Goal: Task Accomplishment & Management: Manage account settings

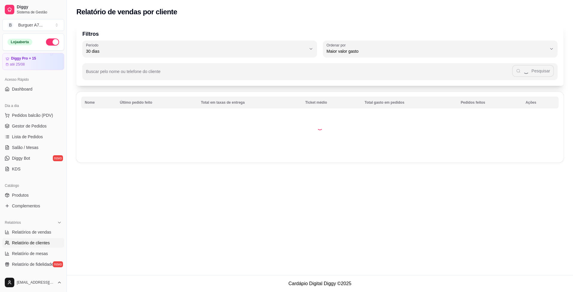
select select "30"
select select "HIGHEST_TOTAL_SPENT_WITH_ORDERS"
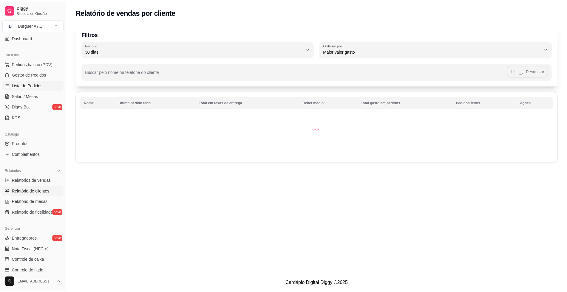
scroll to position [25, 0]
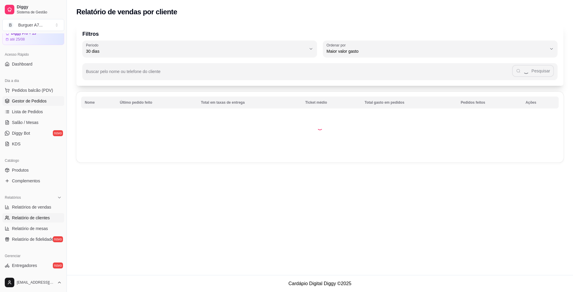
click at [51, 102] on link "Gestor de Pedidos" at bounding box center [33, 101] width 62 height 10
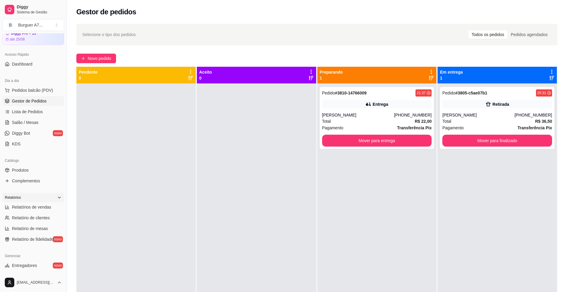
click at [57, 197] on icon at bounding box center [59, 197] width 5 height 5
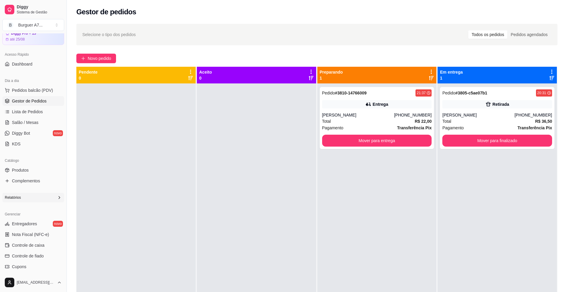
click at [57, 197] on icon at bounding box center [59, 197] width 5 height 5
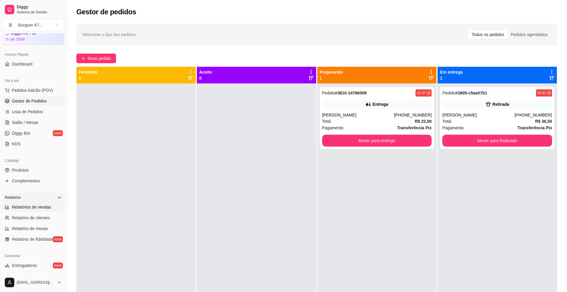
click at [43, 208] on span "Relatórios de vendas" at bounding box center [31, 207] width 39 height 6
select select "ALL"
select select "0"
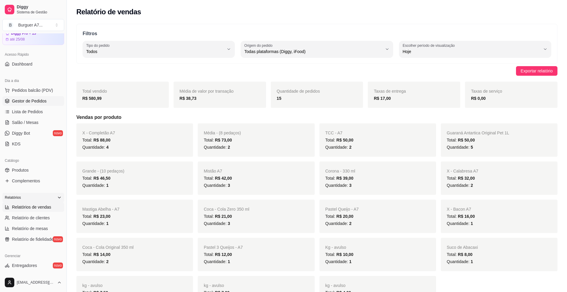
click at [52, 102] on link "Gestor de Pedidos" at bounding box center [33, 101] width 62 height 10
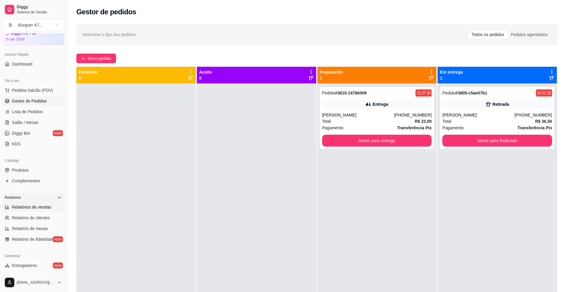
click at [49, 208] on span "Relatórios de vendas" at bounding box center [31, 207] width 39 height 6
select select "ALL"
select select "0"
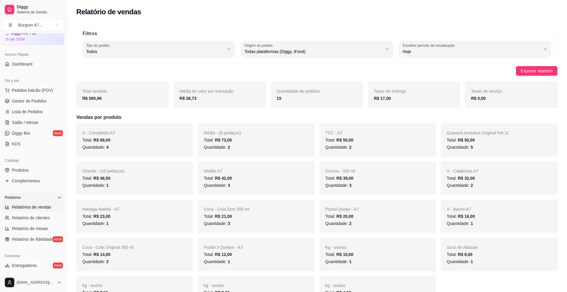
drag, startPoint x: 445, startPoint y: 260, endPoint x: 437, endPoint y: 266, distance: 10.0
click at [445, 260] on div "Suco de Abacaxi Total: R$ 8,00 Quantidade: 1" at bounding box center [499, 254] width 117 height 33
click at [53, 102] on link "Gestor de Pedidos" at bounding box center [33, 101] width 62 height 10
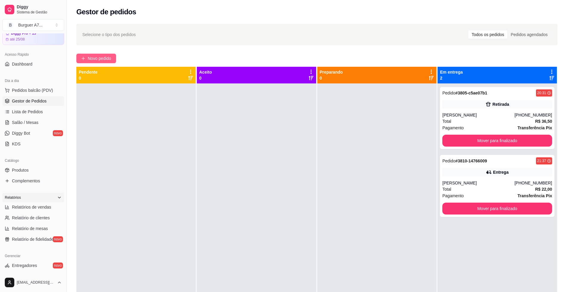
click at [104, 57] on span "Novo pedido" at bounding box center [100, 58] width 24 height 7
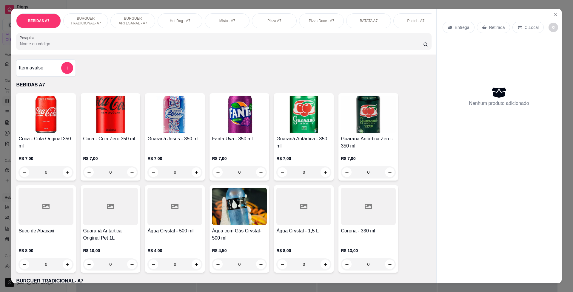
click at [61, 74] on button "add-separate-item" at bounding box center [67, 68] width 12 height 12
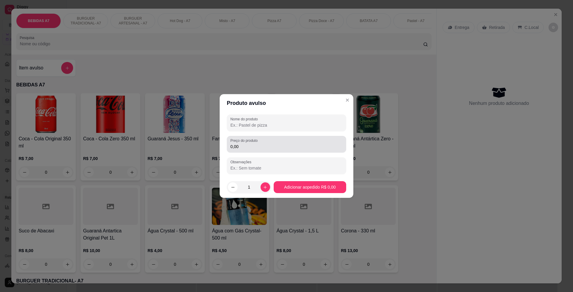
click at [253, 138] on div "Preço do produto 0,00" at bounding box center [286, 144] width 119 height 17
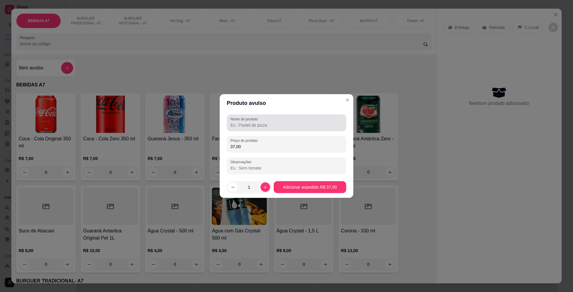
type input "37,00"
click at [261, 128] on div at bounding box center [286, 123] width 112 height 12
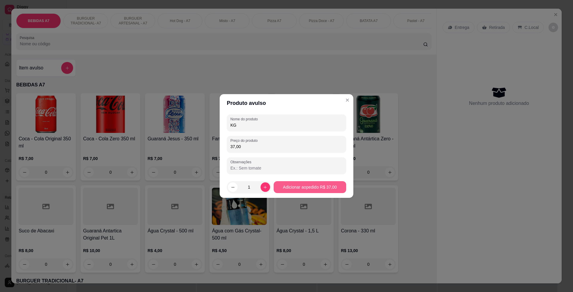
type input "KG"
drag, startPoint x: 301, startPoint y: 195, endPoint x: 306, endPoint y: 182, distance: 14.1
click at [304, 188] on footer "1 Adicionar ao pedido R$ 37,00" at bounding box center [287, 187] width 134 height 21
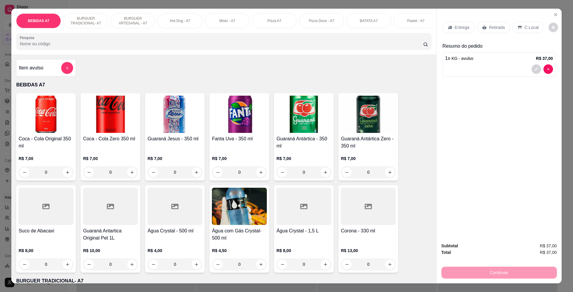
click at [503, 26] on div "Retirada" at bounding box center [493, 27] width 33 height 11
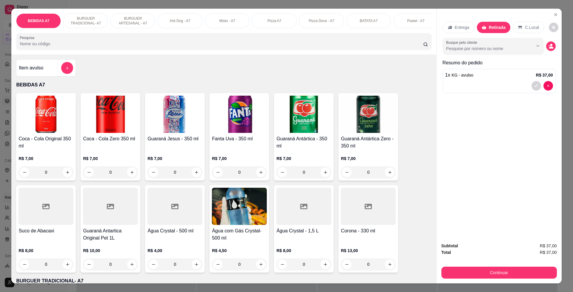
drag, startPoint x: 537, startPoint y: 263, endPoint x: 538, endPoint y: 267, distance: 4.3
click at [537, 266] on div "Subtotal R$ 37,00 Total R$ 37,00 Continuar" at bounding box center [498, 261] width 115 height 36
click at [538, 269] on button "Continuar" at bounding box center [498, 273] width 115 height 12
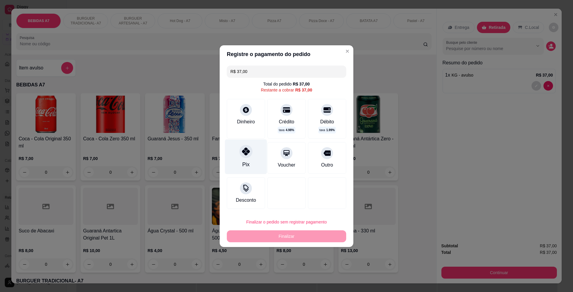
click at [261, 166] on div "Pix" at bounding box center [246, 156] width 42 height 35
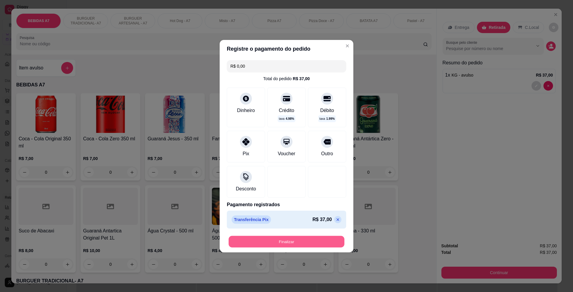
click at [303, 242] on button "Finalizar" at bounding box center [286, 242] width 116 height 12
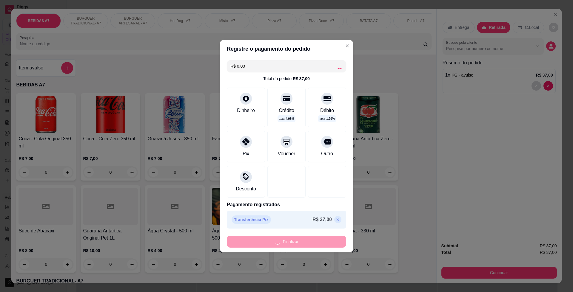
click at [305, 245] on div "Finalizar" at bounding box center [286, 242] width 119 height 12
type input "-R$ 37,00"
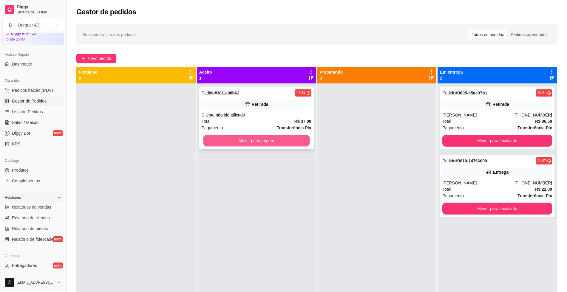
click at [298, 139] on button "Mover para preparo" at bounding box center [256, 141] width 106 height 12
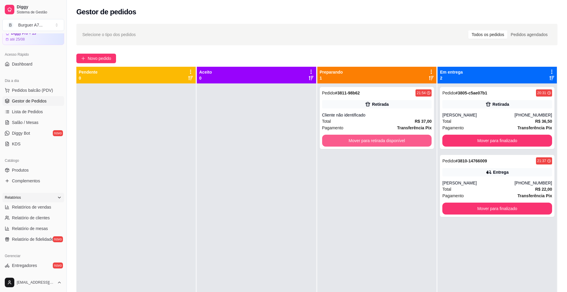
click at [381, 145] on button "Mover para retirada disponível" at bounding box center [377, 141] width 110 height 12
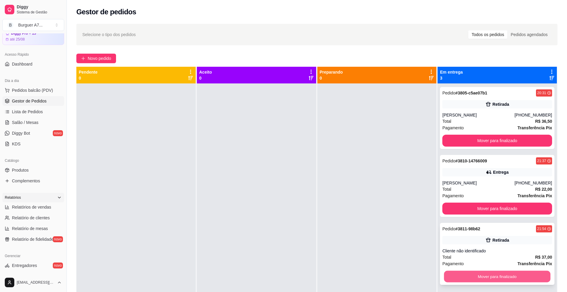
click at [528, 274] on button "Mover para finalizado" at bounding box center [497, 277] width 106 height 12
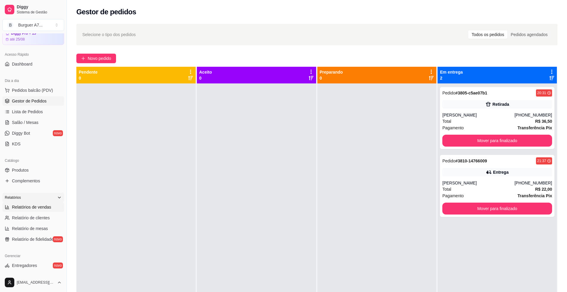
click at [28, 206] on span "Relatórios de vendas" at bounding box center [31, 207] width 39 height 6
select select "ALL"
select select "0"
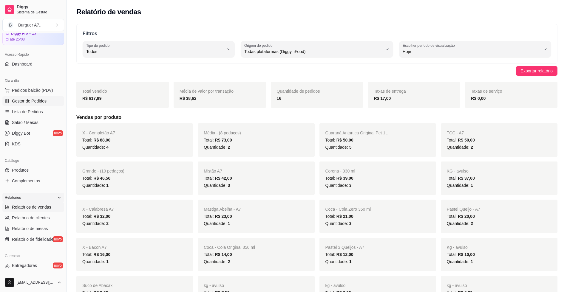
click at [38, 103] on span "Gestor de Pedidos" at bounding box center [29, 101] width 35 height 6
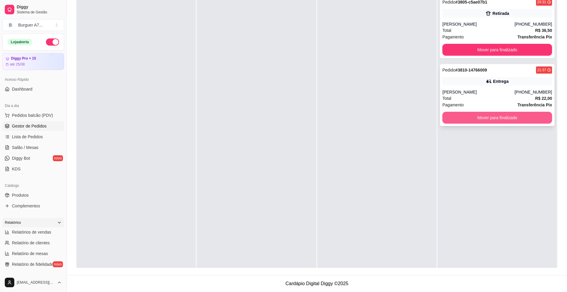
click at [493, 118] on button "Mover para finalizado" at bounding box center [497, 118] width 110 height 12
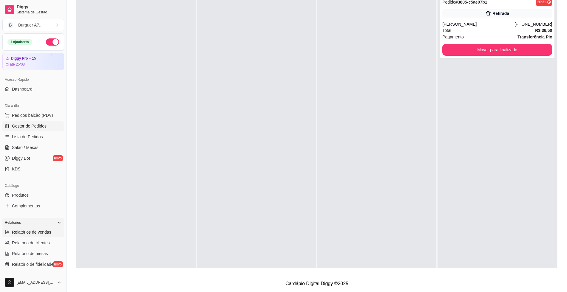
click at [25, 230] on span "Relatórios de vendas" at bounding box center [31, 232] width 39 height 6
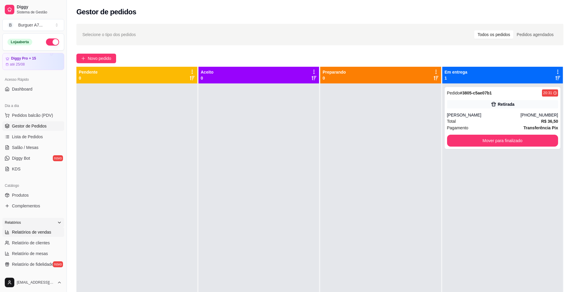
select select "ALL"
select select "0"
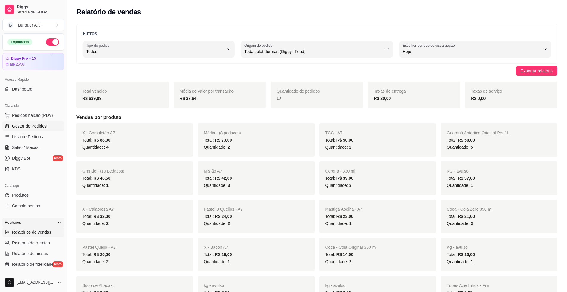
click at [36, 126] on span "Gestor de Pedidos" at bounding box center [29, 126] width 35 height 6
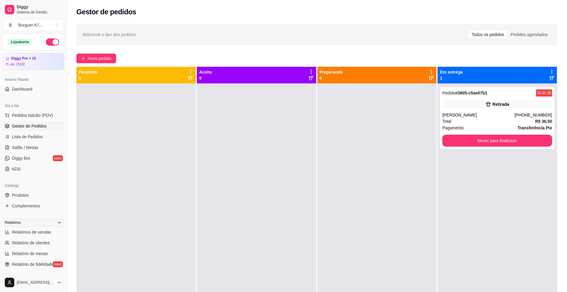
click at [51, 237] on ul "Relatórios de vendas Relatório de clientes Relatório de mesas Relatório de fide…" at bounding box center [33, 249] width 62 height 42
click at [105, 53] on div "Selecione o tipo dos pedidos Todos os pedidos Pedidos agendados Novo pedido Pen…" at bounding box center [317, 193] width 500 height 346
click at [104, 57] on span "Novo pedido" at bounding box center [100, 58] width 24 height 7
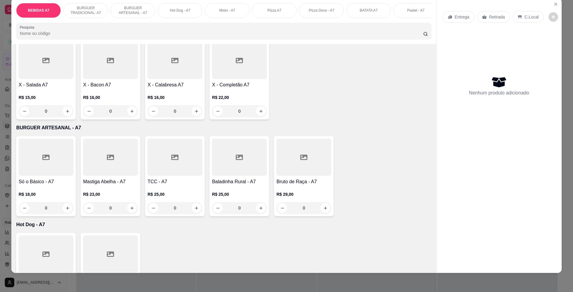
scroll to position [261, 0]
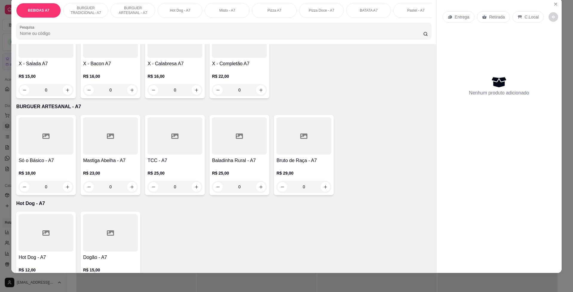
click at [307, 176] on p "R$ 29,00" at bounding box center [303, 173] width 55 height 6
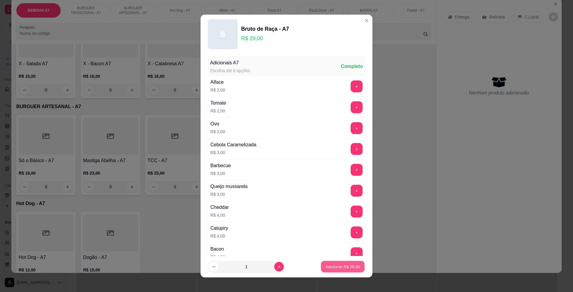
click at [326, 266] on p "Adicionar R$ 29,00" at bounding box center [342, 267] width 35 height 6
type input "1"
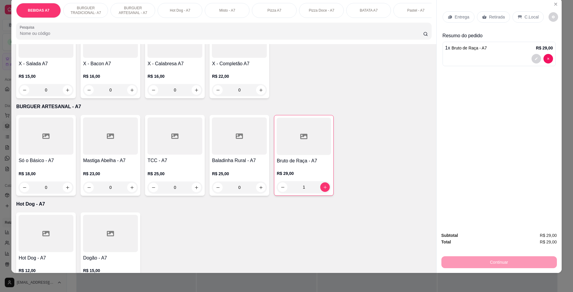
click at [245, 74] on div "R$ 22,00 0" at bounding box center [239, 81] width 55 height 29
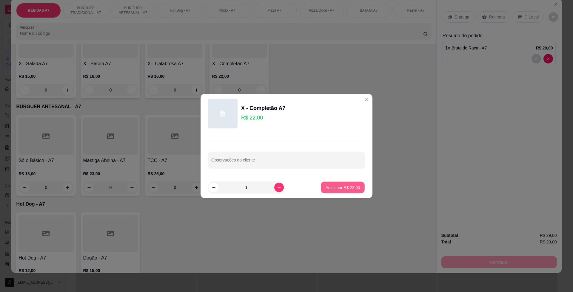
click at [342, 182] on button "Adicionar R$ 22,00" at bounding box center [343, 188] width 44 height 12
type input "1"
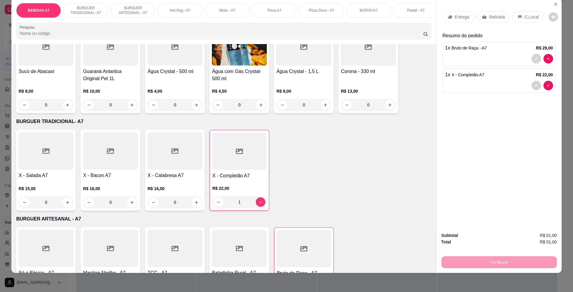
scroll to position [0, 0]
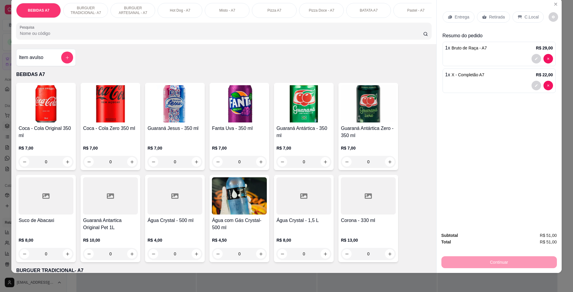
click at [534, 21] on div "C.Local" at bounding box center [527, 16] width 31 height 11
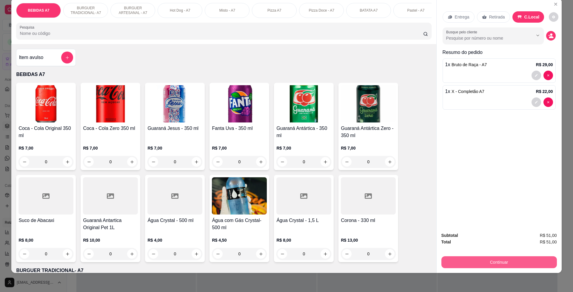
click at [538, 260] on button "Continuar" at bounding box center [498, 262] width 115 height 12
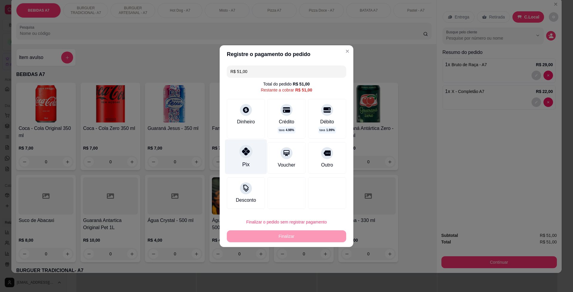
click at [244, 152] on icon at bounding box center [246, 152] width 8 height 8
type input "R$ 0,00"
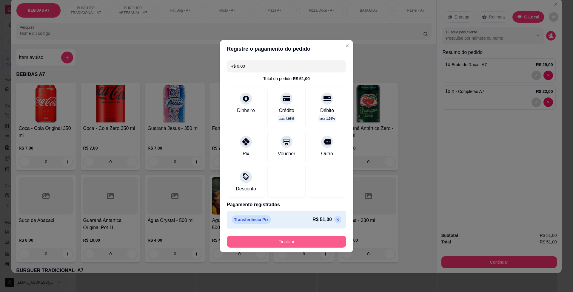
click at [295, 239] on button "Finalizar" at bounding box center [286, 242] width 119 height 12
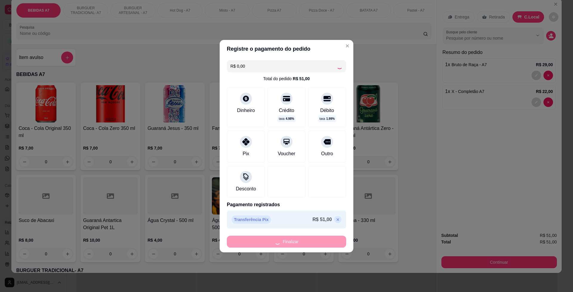
type input "0"
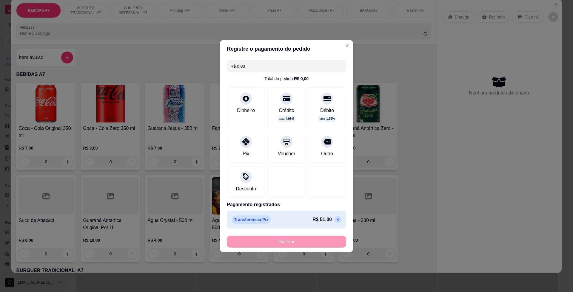
type input "-R$ 51,00"
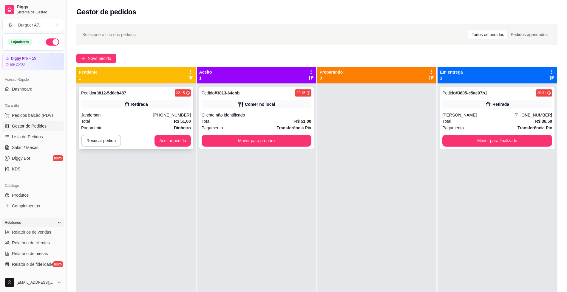
click at [143, 120] on div "Total R$ 51,00" at bounding box center [136, 121] width 110 height 7
click at [239, 142] on button "Mover para preparo" at bounding box center [256, 141] width 106 height 12
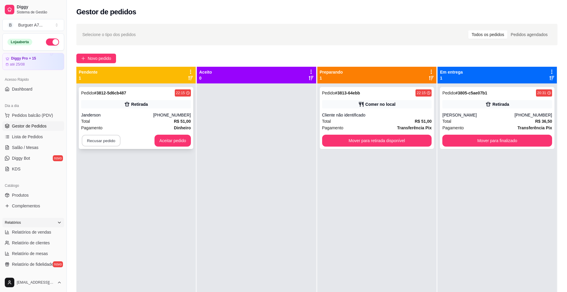
click at [117, 141] on button "Recusar pedido" at bounding box center [101, 141] width 39 height 12
click at [126, 126] on button "Sim" at bounding box center [117, 126] width 24 height 12
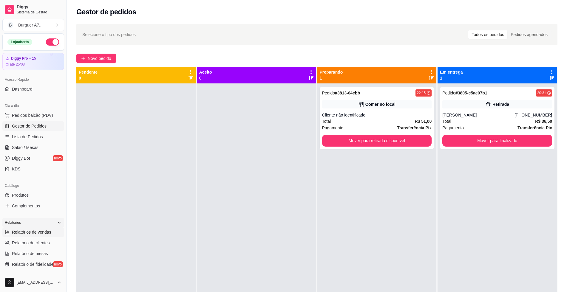
click at [20, 231] on span "Relatórios de vendas" at bounding box center [31, 232] width 39 height 6
select select "ALL"
select select "0"
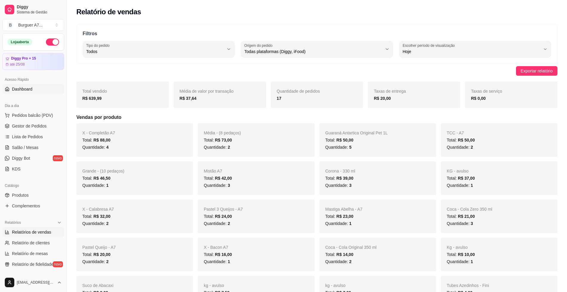
click at [30, 93] on link "Dashboard" at bounding box center [33, 89] width 62 height 10
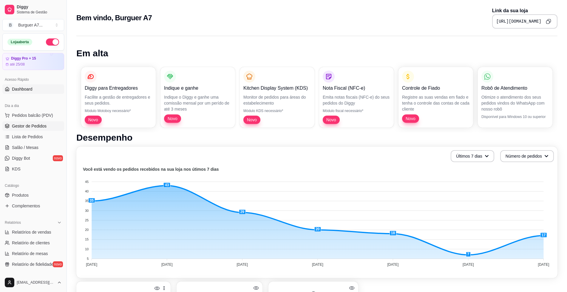
click at [37, 124] on span "Gestor de Pedidos" at bounding box center [29, 126] width 35 height 6
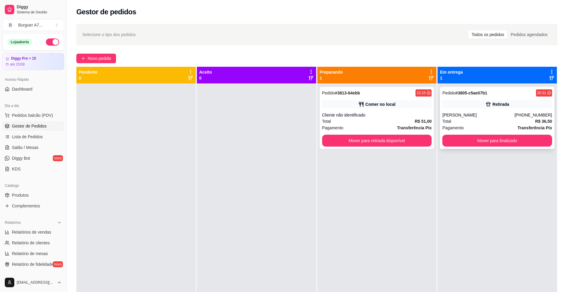
click at [491, 120] on div "Total R$ 36,50" at bounding box center [497, 121] width 110 height 7
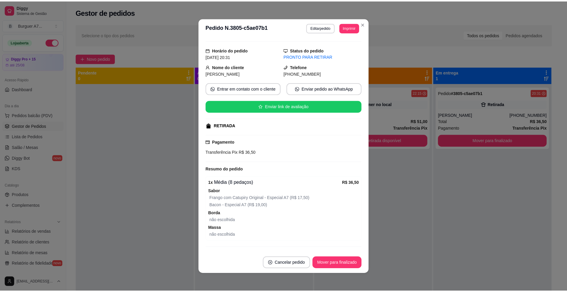
scroll to position [27, 0]
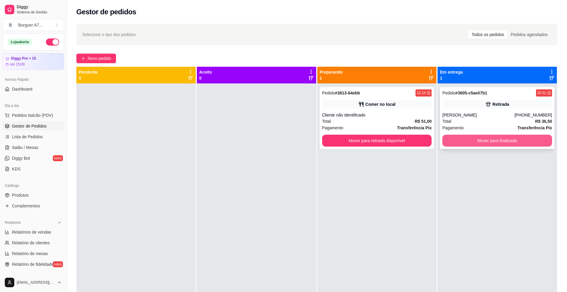
click at [495, 137] on button "Mover para finalizado" at bounding box center [497, 141] width 110 height 12
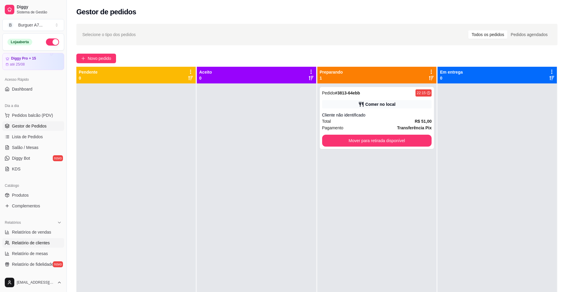
click at [6, 242] on icon at bounding box center [7, 243] width 5 height 5
select select "30"
select select "HIGHEST_TOTAL_SPENT_WITH_ORDERS"
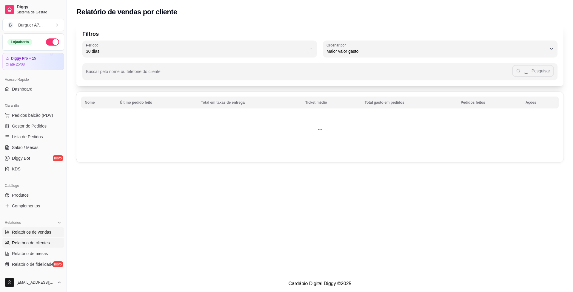
click at [12, 236] on link "Relatórios de vendas" at bounding box center [33, 233] width 62 height 10
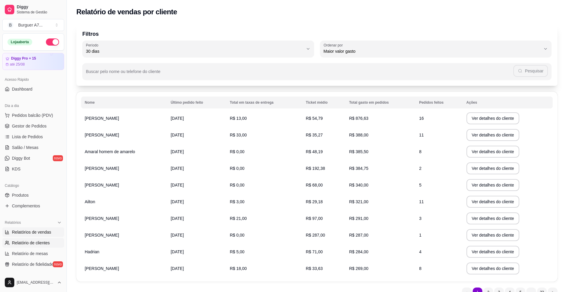
select select "ALL"
select select "0"
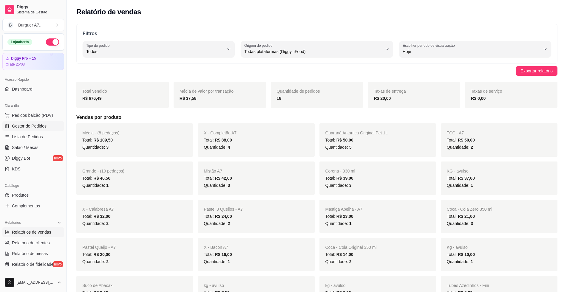
click at [44, 123] on span "Gestor de Pedidos" at bounding box center [29, 126] width 35 height 6
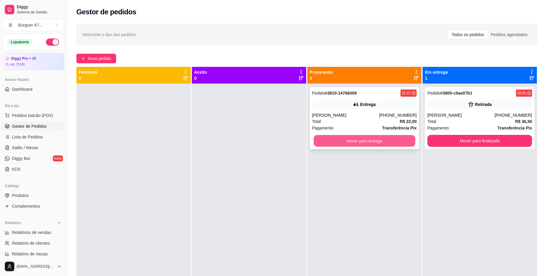
click at [356, 142] on button "Mover para entrega" at bounding box center [363, 141] width 101 height 12
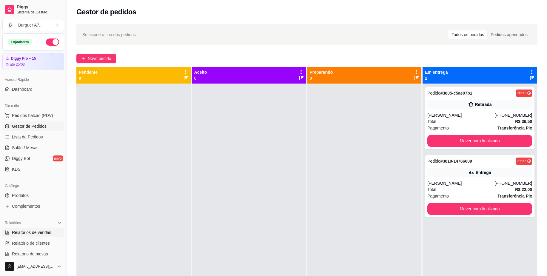
click at [46, 235] on link "Relatórios de vendas" at bounding box center [33, 233] width 62 height 10
select select "ALL"
select select "0"
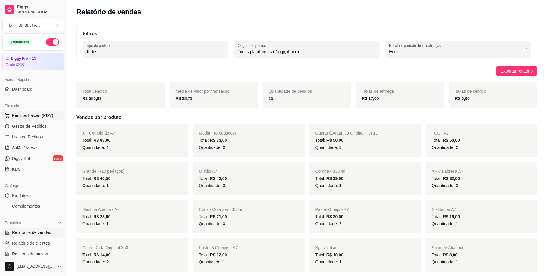
drag, startPoint x: 54, startPoint y: 114, endPoint x: 51, endPoint y: 118, distance: 5.2
click at [51, 118] on button "Pedidos balcão (PDV)" at bounding box center [33, 116] width 62 height 10
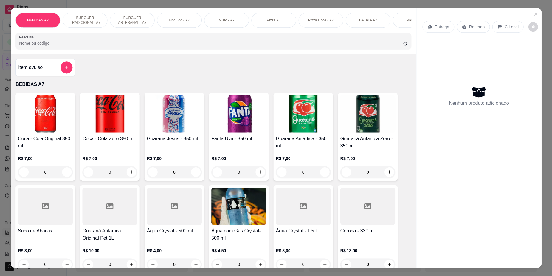
click at [44, 126] on img at bounding box center [45, 113] width 55 height 37
click at [540, 18] on div "BEBIDAS A7 BURGUER TRADICIONAL- A7 BURGUER ARTESANAL - A7 Hot Dog - A7 Misto - …" at bounding box center [276, 138] width 552 height 276
click at [531, 14] on button "Close" at bounding box center [536, 15] width 10 height 10
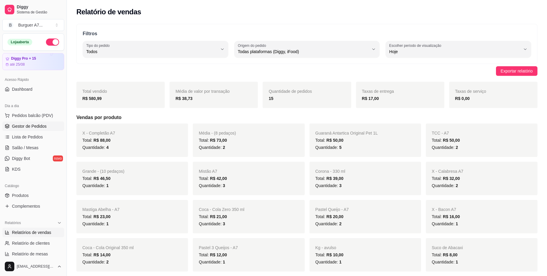
click at [38, 125] on span "Gestor de Pedidos" at bounding box center [29, 126] width 35 height 6
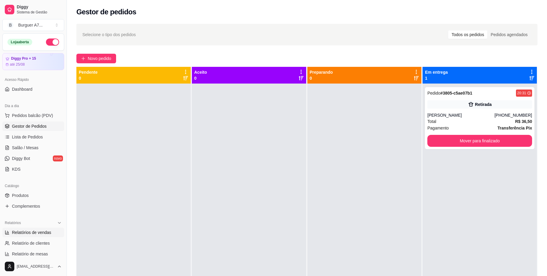
click at [48, 233] on span "Relatórios de vendas" at bounding box center [31, 232] width 39 height 6
select select "ALL"
select select "0"
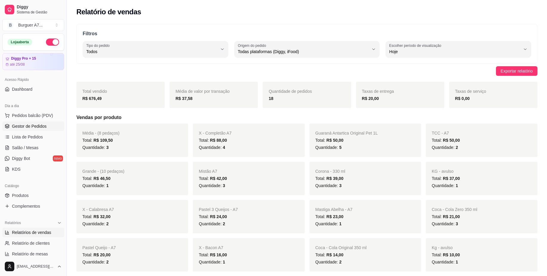
click at [43, 128] on span "Gestor de Pedidos" at bounding box center [29, 126] width 35 height 6
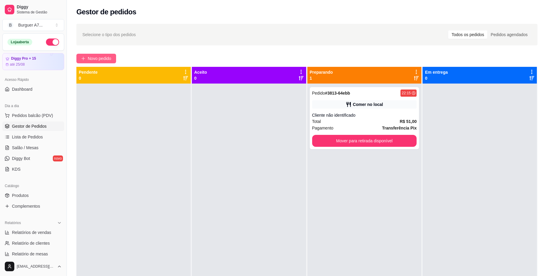
click at [103, 60] on span "Novo pedido" at bounding box center [100, 58] width 24 height 7
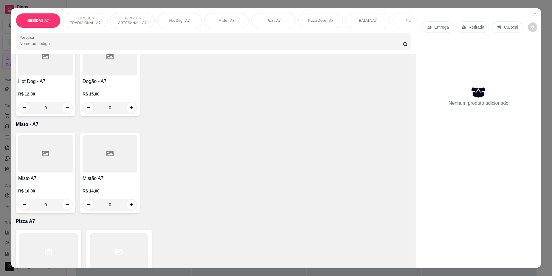
scroll to position [522, 0]
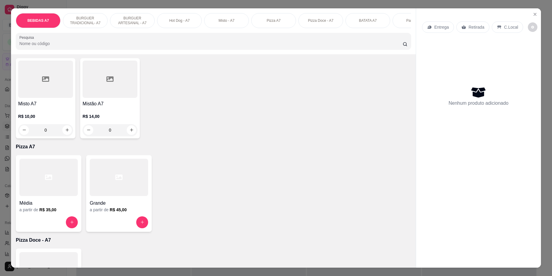
click at [40, 191] on div at bounding box center [48, 177] width 58 height 37
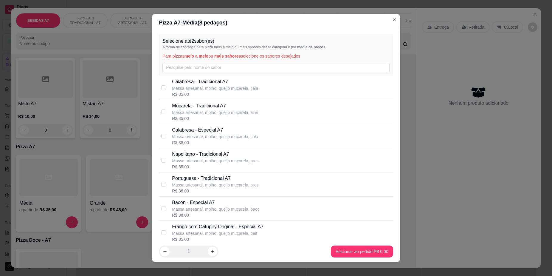
click at [209, 231] on p "Massa artesanal, molho, queijo muçarela, peit" at bounding box center [218, 233] width 92 height 6
checkbox input "true"
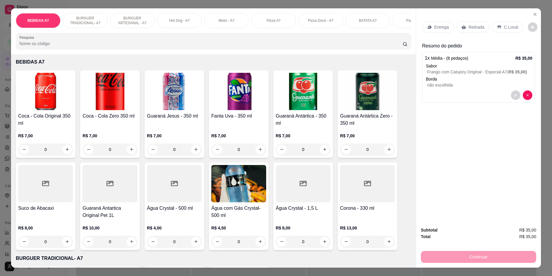
scroll to position [0, 0]
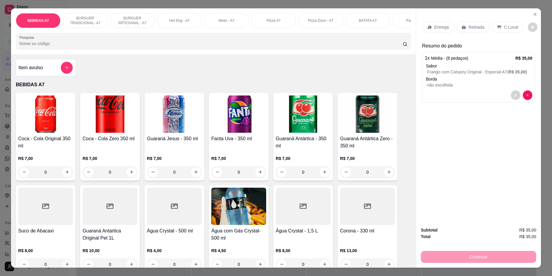
click at [69, 71] on button "add-separate-item" at bounding box center [67, 68] width 12 height 12
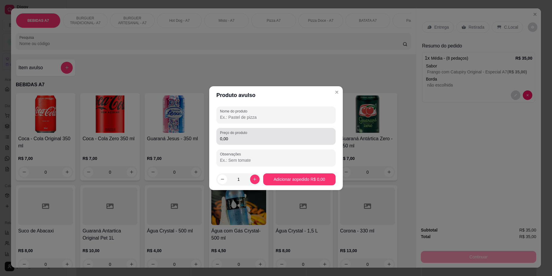
click at [279, 131] on div "0,00" at bounding box center [276, 136] width 112 height 12
type input "3,00"
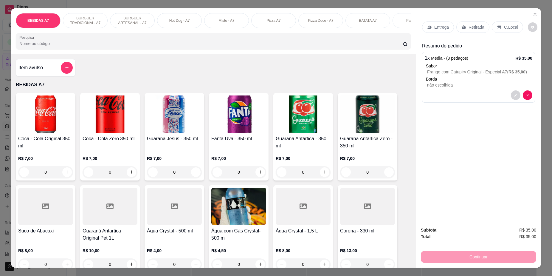
click at [435, 24] on p "Entrega" at bounding box center [442, 27] width 15 height 6
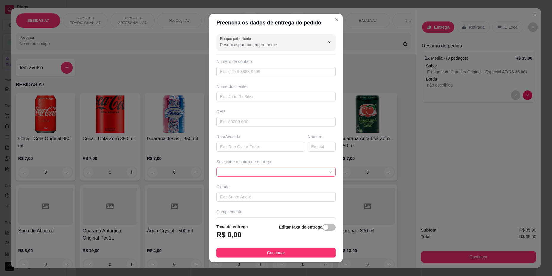
click at [248, 176] on span at bounding box center [276, 171] width 112 height 9
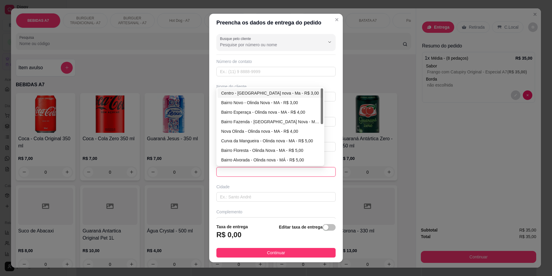
click at [251, 93] on div "Centro - Olinda nova - Ma - R$ 3,00" at bounding box center [270, 93] width 98 height 7
type input "Olinda nova - Ma"
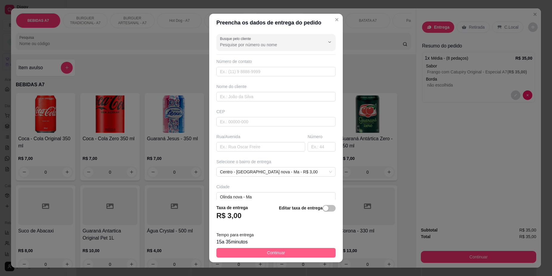
click at [275, 253] on span "Continuar" at bounding box center [276, 252] width 18 height 7
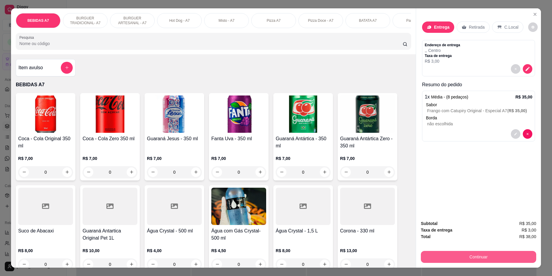
click at [497, 257] on button "Continuar" at bounding box center [478, 257] width 115 height 12
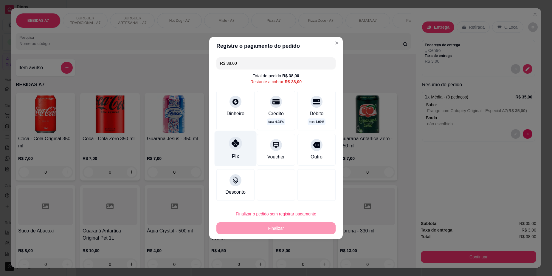
click at [232, 142] on icon at bounding box center [236, 143] width 8 height 8
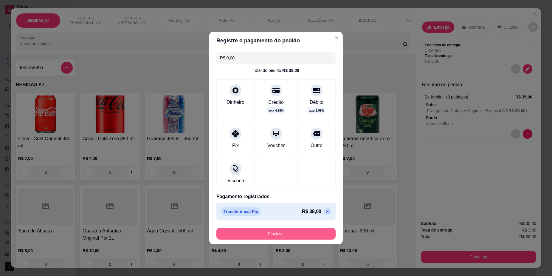
click at [318, 238] on button "Finalizar" at bounding box center [276, 234] width 119 height 12
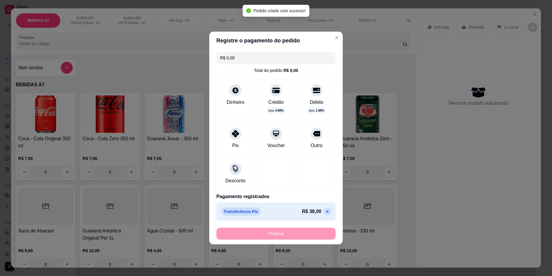
type input "-R$ 38,00"
click at [320, 235] on div "Finalizar" at bounding box center [276, 234] width 119 height 12
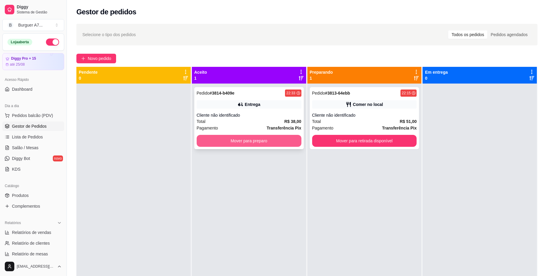
click at [276, 145] on button "Mover para preparo" at bounding box center [249, 141] width 105 height 12
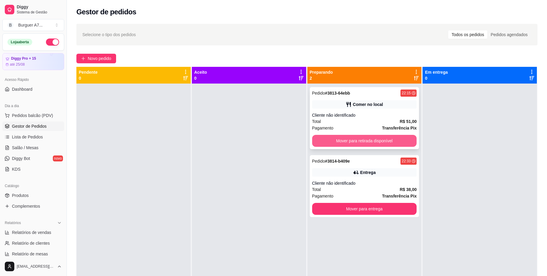
click at [356, 141] on button "Mover para retirada disponível" at bounding box center [364, 141] width 105 height 12
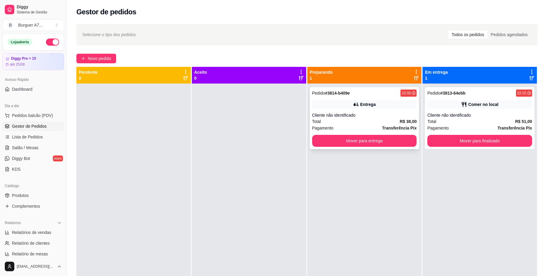
click at [380, 112] on div "Pedido # 3814-b409e 22:33 Entrega Cliente não identificado Total R$ 38,00 Pagam…" at bounding box center [364, 118] width 109 height 62
click at [379, 112] on div "Cliente não identificado" at bounding box center [364, 115] width 105 height 6
click at [31, 227] on div "Relatórios" at bounding box center [33, 223] width 62 height 10
click at [31, 224] on div "Relatórios" at bounding box center [33, 223] width 62 height 10
click at [31, 236] on link "Relatórios de vendas" at bounding box center [33, 233] width 62 height 10
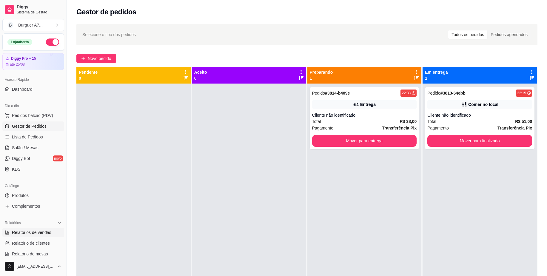
select select "ALL"
select select "0"
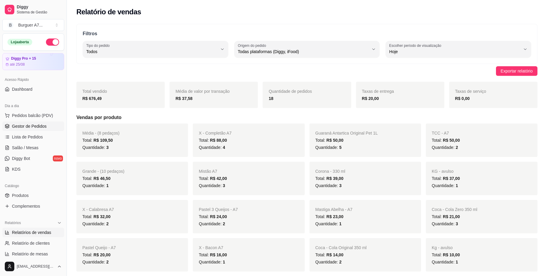
click at [2, 123] on div "Dia a dia Pedidos balcão (PDV) Gestor de Pedidos Lista de Pedidos Salão / Mesas…" at bounding box center [33, 138] width 67 height 78
click at [2, 123] on link "Gestor de Pedidos" at bounding box center [33, 126] width 62 height 10
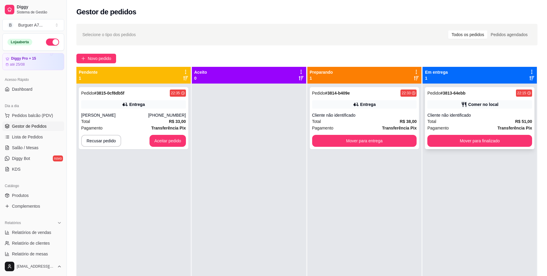
click at [478, 110] on div "Pedido # 3813-64ebb 22:15 Comer no local Cliente não identificado Total R$ 51,0…" at bounding box center [479, 118] width 109 height 62
click at [437, 142] on button "Mover para finalizado" at bounding box center [479, 141] width 101 height 12
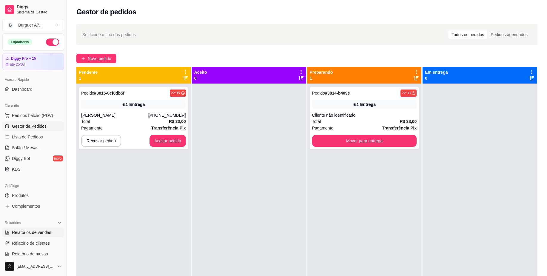
click at [46, 231] on span "Relatórios de vendas" at bounding box center [31, 232] width 39 height 6
select select "ALL"
select select "0"
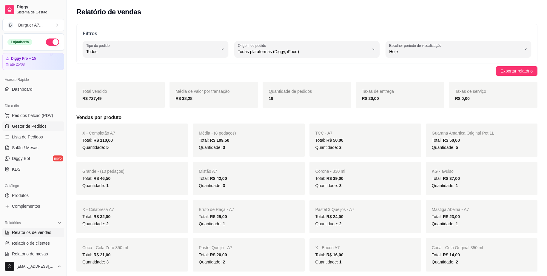
click at [47, 122] on link "Gestor de Pedidos" at bounding box center [33, 126] width 62 height 10
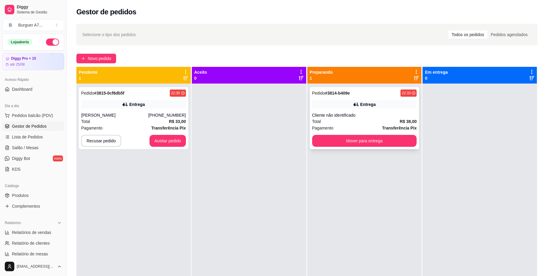
click at [391, 113] on div "Cliente não identificado" at bounding box center [364, 115] width 105 height 6
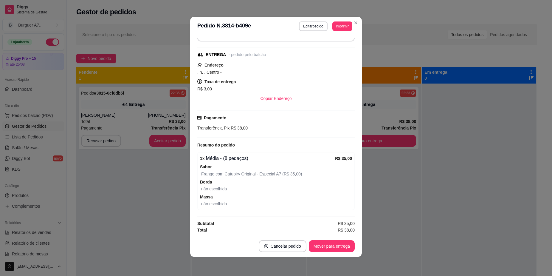
scroll to position [51, 0]
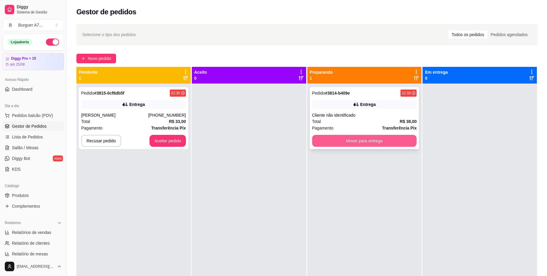
click at [364, 143] on button "Mover para entrega" at bounding box center [364, 141] width 105 height 12
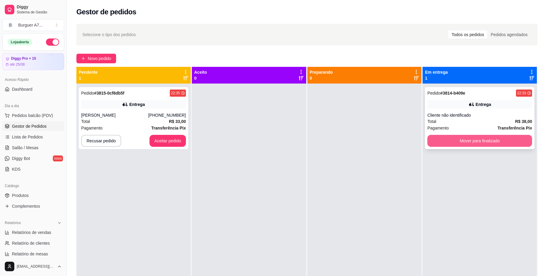
click at [508, 145] on button "Mover para finalizado" at bounding box center [479, 141] width 105 height 12
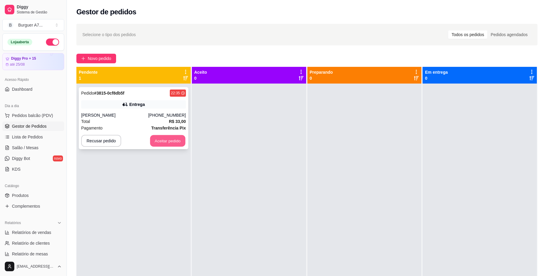
click at [177, 143] on button "Aceitar pedido" at bounding box center [167, 141] width 35 height 12
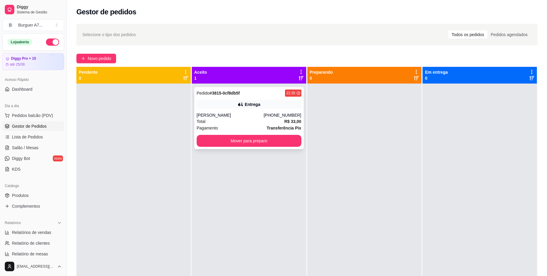
click at [267, 121] on div "Total R$ 33,00" at bounding box center [249, 121] width 105 height 7
click at [276, 134] on div "Pedido # 3815-0cf8db5f 22:35 Entrega Dhierlison costa Gaspar (98) 98626-4996 To…" at bounding box center [248, 118] width 109 height 62
click at [282, 135] on button "Mover para preparo" at bounding box center [249, 141] width 105 height 12
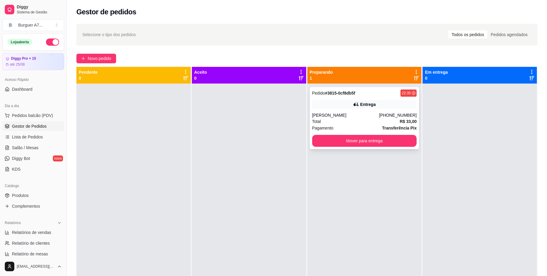
click at [375, 135] on div "Pedido # 3815-0cf8db5f 22:35 Entrega Dhierlison costa Gaspar (98) 98626-4996 To…" at bounding box center [364, 118] width 109 height 62
click at [409, 140] on button "Mover para entrega" at bounding box center [363, 141] width 101 height 12
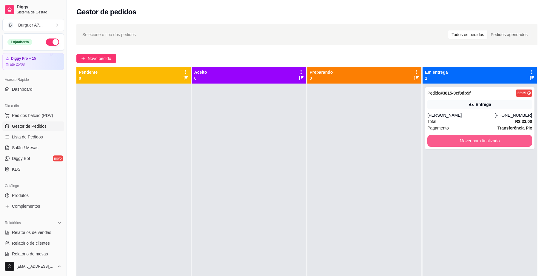
click at [447, 139] on button "Mover para finalizado" at bounding box center [479, 141] width 105 height 12
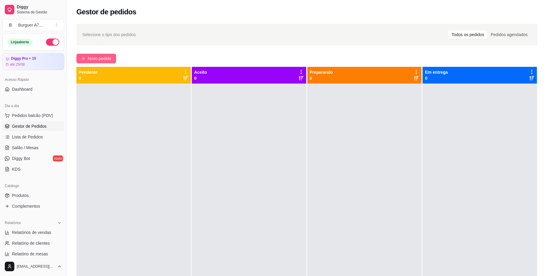
click at [85, 58] on icon "plus" at bounding box center [83, 58] width 4 height 4
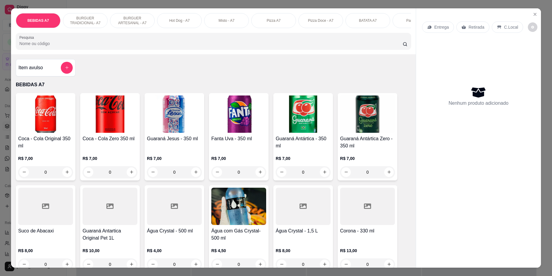
click at [56, 74] on div "Item avulso" at bounding box center [45, 68] width 54 height 12
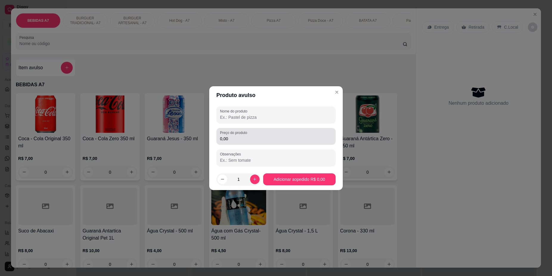
click at [243, 132] on label "Preço do produto" at bounding box center [234, 132] width 29 height 5
click at [243, 136] on input "0,00" at bounding box center [276, 139] width 112 height 6
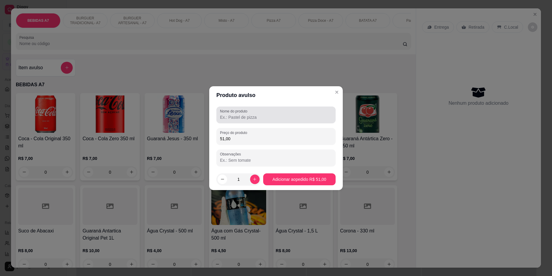
type input "51,00"
click at [253, 119] on input "Nome do produto" at bounding box center [276, 117] width 112 height 6
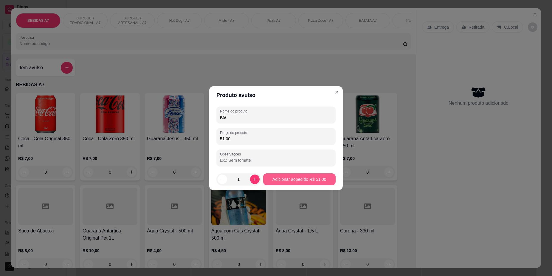
type input "KG"
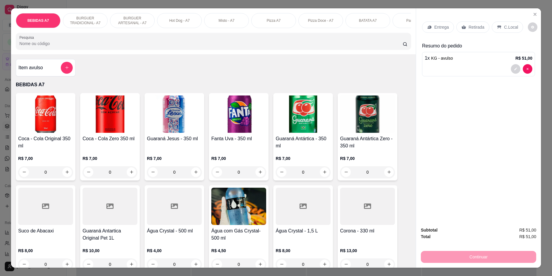
click at [443, 29] on p "Entrega" at bounding box center [442, 27] width 15 height 6
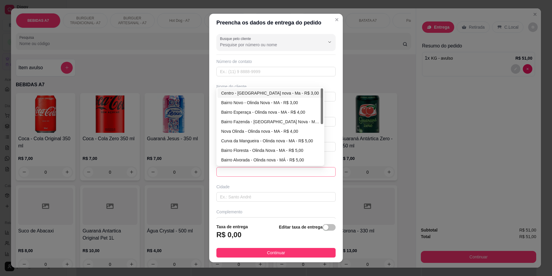
click at [312, 174] on span at bounding box center [276, 171] width 112 height 9
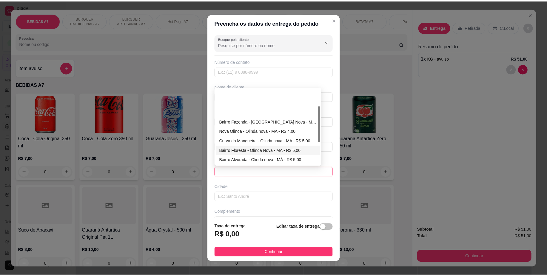
scroll to position [37, 0]
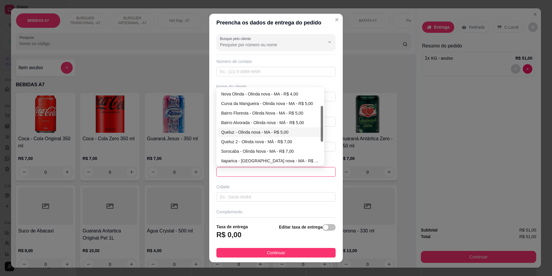
click at [285, 130] on div "Queluz - Olinda nova - MA - R$ 5,00" at bounding box center [270, 132] width 98 height 7
type input "Olinda nova - MA"
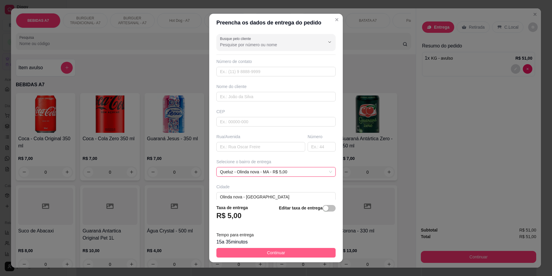
drag, startPoint x: 309, startPoint y: 245, endPoint x: 308, endPoint y: 248, distance: 3.0
click at [309, 246] on footer "Taxa de entrega R$ 5,00 Editar taxa de entrega Tempo para entrega 15 a 35 minut…" at bounding box center [276, 231] width 134 height 63
click at [308, 250] on button "Continuar" at bounding box center [276, 253] width 119 height 10
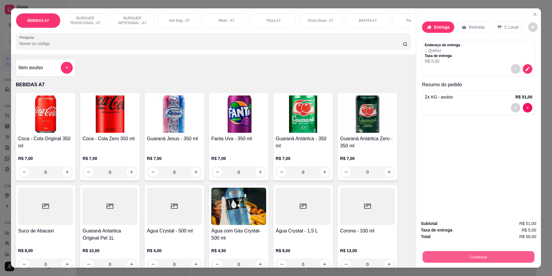
click at [509, 252] on button "Continuar" at bounding box center [479, 257] width 112 height 12
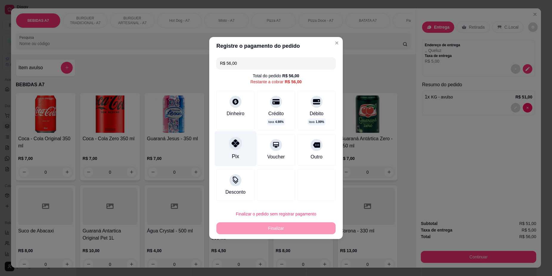
click at [237, 140] on div at bounding box center [235, 143] width 13 height 13
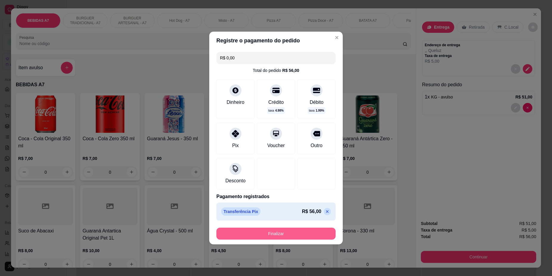
click at [292, 231] on button "Finalizar" at bounding box center [276, 234] width 119 height 12
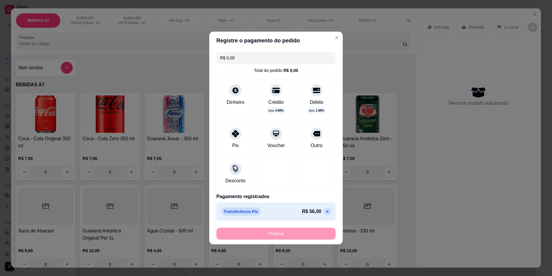
type input "-R$ 56,00"
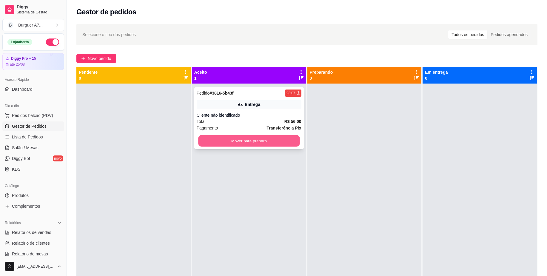
click at [284, 143] on button "Mover para preparo" at bounding box center [248, 141] width 101 height 12
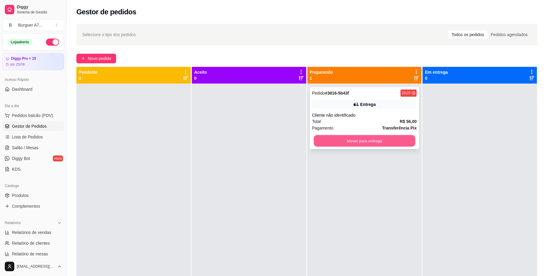
click at [388, 137] on button "Mover para entrega" at bounding box center [363, 141] width 101 height 12
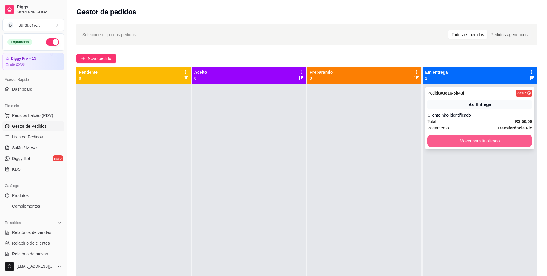
click at [441, 140] on button "Mover para finalizado" at bounding box center [479, 141] width 105 height 12
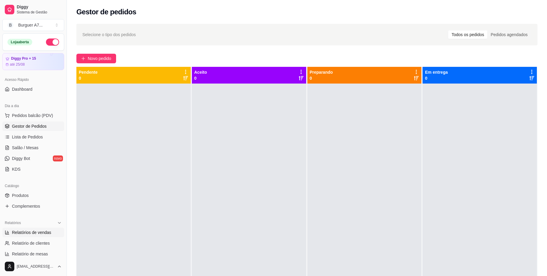
click at [47, 231] on span "Relatórios de vendas" at bounding box center [31, 232] width 39 height 6
select select "ALL"
select select "0"
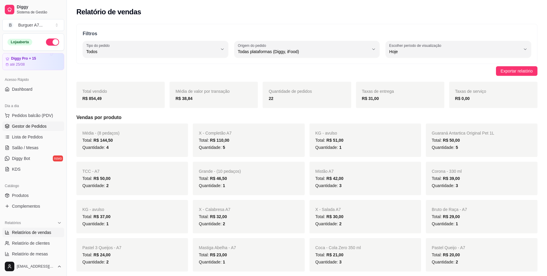
click at [20, 128] on span "Gestor de Pedidos" at bounding box center [29, 126] width 35 height 6
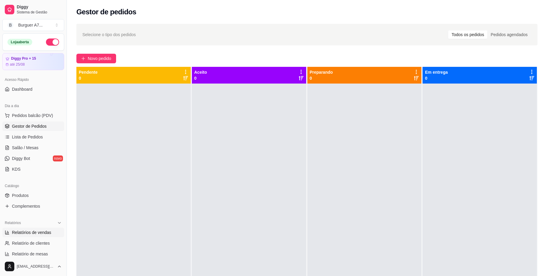
click at [26, 234] on span "Relatórios de vendas" at bounding box center [31, 232] width 39 height 6
select select "ALL"
select select "0"
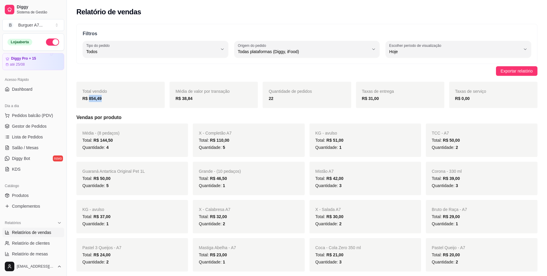
drag, startPoint x: 107, startPoint y: 99, endPoint x: 88, endPoint y: 100, distance: 18.8
click at [88, 100] on div "R$ 854,49" at bounding box center [120, 98] width 76 height 7
click at [29, 248] on ul "Relatórios de vendas Relatório de clientes Relatório de mesas Relatório de fide…" at bounding box center [33, 249] width 62 height 42
click at [36, 242] on span "Relatório de clientes" at bounding box center [31, 243] width 38 height 6
select select "30"
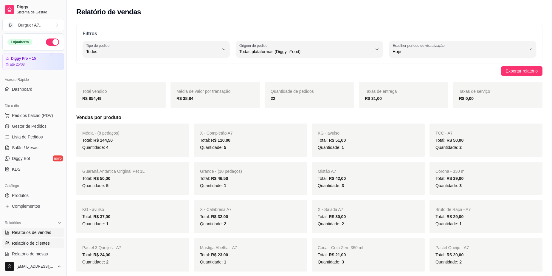
select select "HIGHEST_TOTAL_SPENT_WITH_ORDERS"
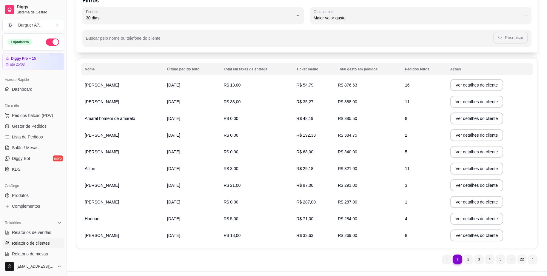
scroll to position [37, 0]
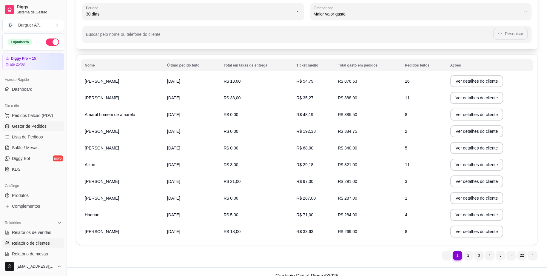
click at [44, 124] on span "Gestor de Pedidos" at bounding box center [29, 126] width 35 height 6
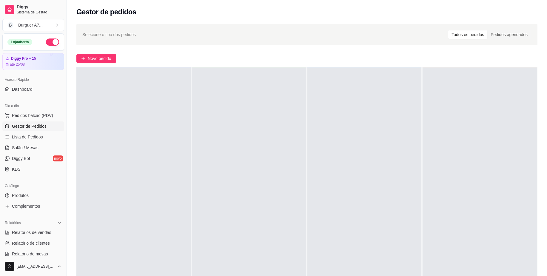
scroll to position [17, 0]
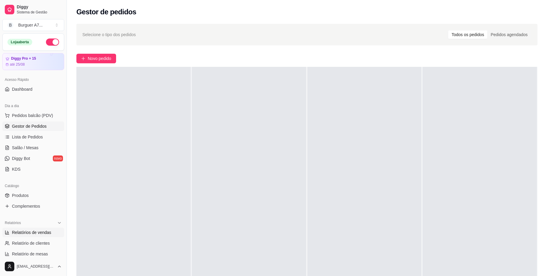
drag, startPoint x: 44, startPoint y: 238, endPoint x: 48, endPoint y: 230, distance: 8.9
click at [44, 238] on link "Relatório de clientes" at bounding box center [33, 243] width 62 height 10
select select "30"
select select "HIGHEST_TOTAL_SPENT_WITH_ORDERS"
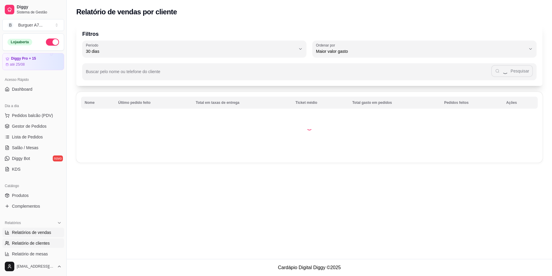
click at [48, 230] on span "Relatórios de vendas" at bounding box center [31, 232] width 39 height 6
select select "ALL"
select select "0"
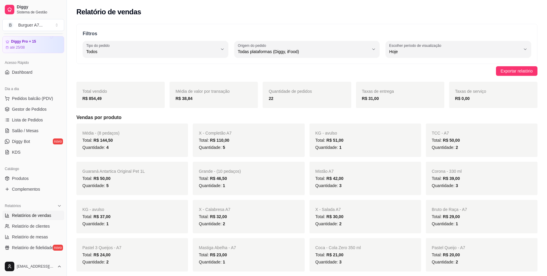
scroll to position [37, 0]
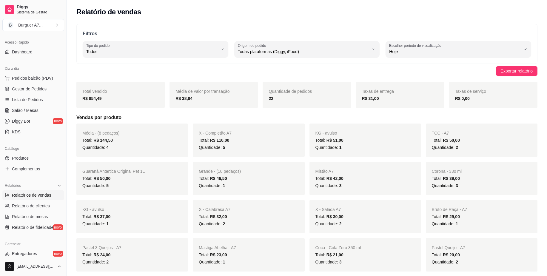
click at [39, 193] on span "Relatórios de vendas" at bounding box center [31, 195] width 39 height 6
click at [40, 204] on span "Relatório de clientes" at bounding box center [31, 206] width 38 height 6
select select "30"
select select "HIGHEST_TOTAL_SPENT_WITH_ORDERS"
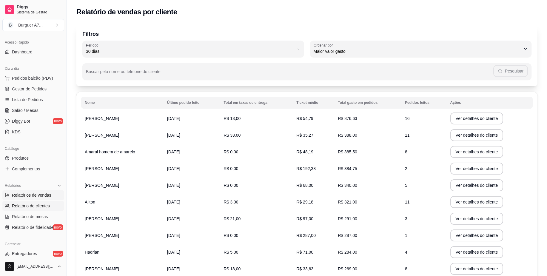
click at [45, 197] on span "Relatórios de vendas" at bounding box center [31, 195] width 39 height 6
select select "ALL"
select select "0"
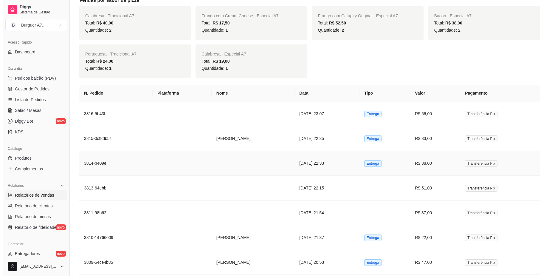
scroll to position [447, 0]
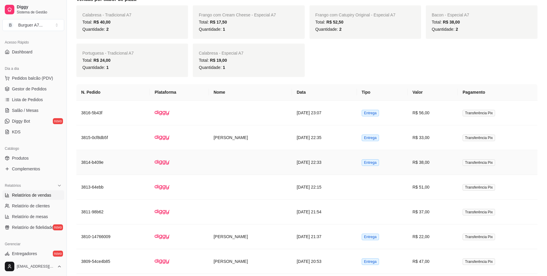
click at [211, 169] on td at bounding box center [250, 162] width 83 height 25
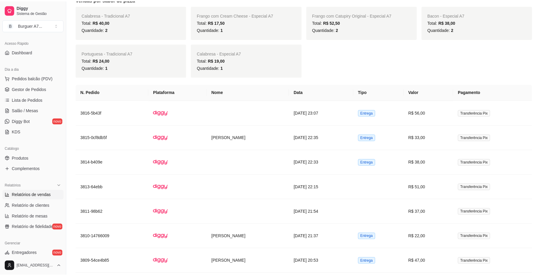
scroll to position [26, 0]
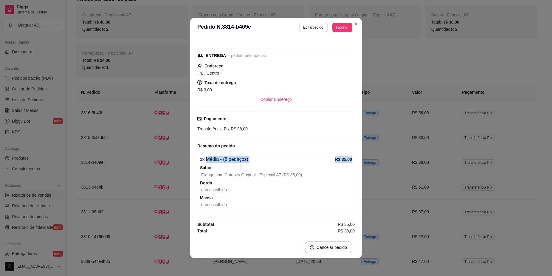
drag, startPoint x: 343, startPoint y: 160, endPoint x: 319, endPoint y: 160, distance: 24.5
click at [319, 160] on div "1 x Média - (8 pedaços) R$ 35,00" at bounding box center [276, 159] width 152 height 7
drag, startPoint x: 221, startPoint y: 98, endPoint x: 191, endPoint y: 88, distance: 30.8
click at [191, 88] on div "Horário do pedido 15/08/2025 22:33 Status do pedido FINALIZADO ENTREGA - pedido…" at bounding box center [276, 137] width 172 height 200
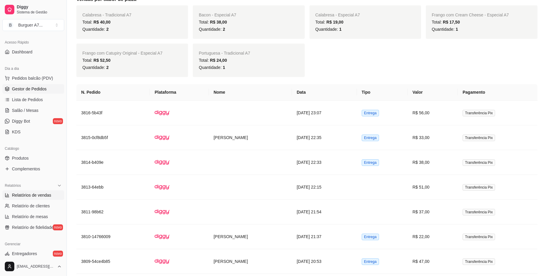
click at [49, 93] on link "Gestor de Pedidos" at bounding box center [33, 89] width 62 height 10
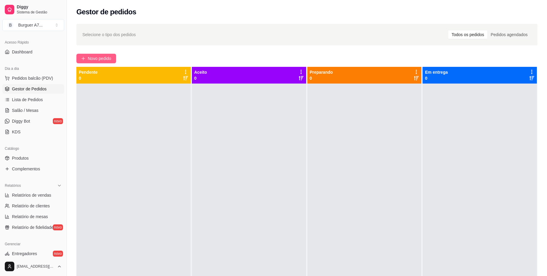
click at [108, 61] on span "Novo pedido" at bounding box center [100, 58] width 24 height 7
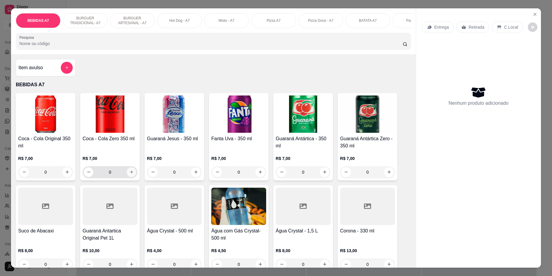
click at [130, 174] on icon "increase-product-quantity" at bounding box center [131, 172] width 4 height 4
type input "1"
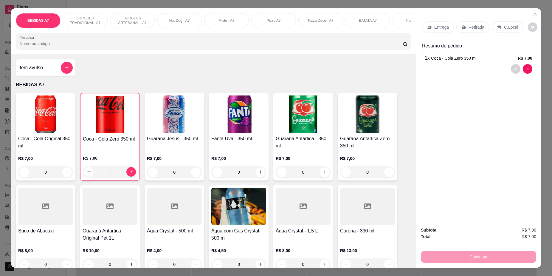
click at [485, 24] on div "Retirada" at bounding box center [473, 26] width 33 height 11
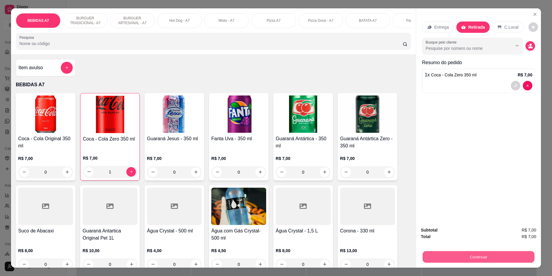
click at [511, 263] on div "Continuar" at bounding box center [478, 255] width 115 height 13
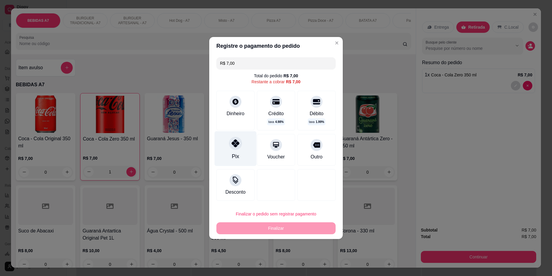
click at [230, 140] on div at bounding box center [235, 143] width 13 height 13
type input "R$ 0,00"
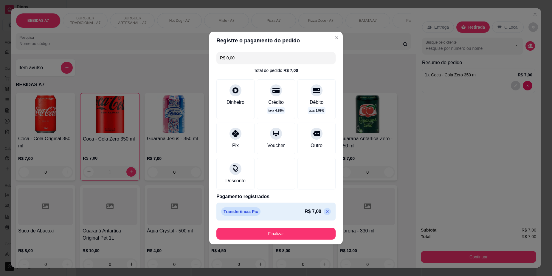
drag, startPoint x: 276, startPoint y: 225, endPoint x: 283, endPoint y: 231, distance: 8.8
click at [277, 226] on footer "Finalizar" at bounding box center [276, 233] width 134 height 21
click at [283, 231] on button "Finalizar" at bounding box center [276, 234] width 119 height 12
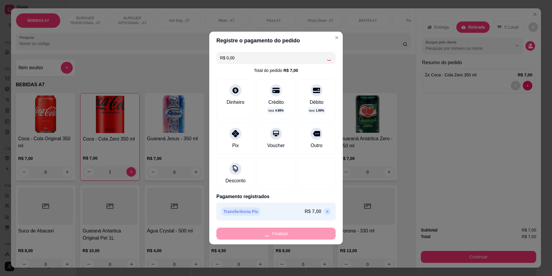
type input "0"
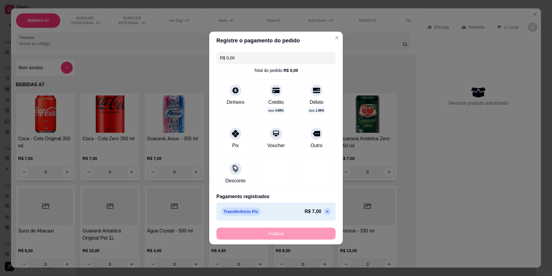
type input "-R$ 7,00"
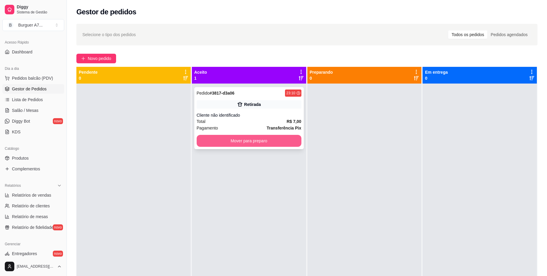
click at [283, 138] on button "Mover para preparo" at bounding box center [249, 141] width 105 height 12
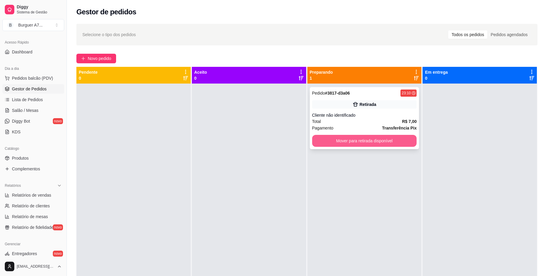
click at [365, 139] on button "Mover para retirada disponível" at bounding box center [364, 141] width 105 height 12
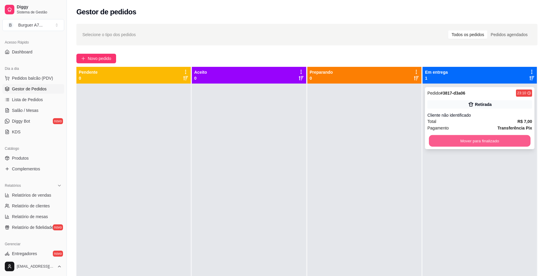
click at [480, 139] on button "Mover para finalizado" at bounding box center [479, 141] width 101 height 12
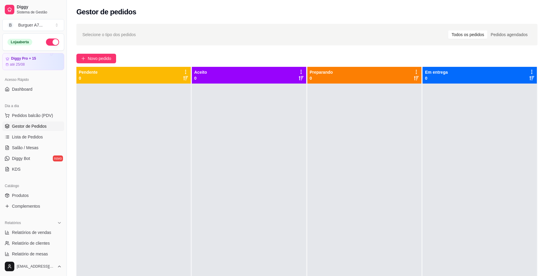
click at [51, 45] on button "button" at bounding box center [52, 41] width 13 height 7
click at [43, 235] on span "Relatórios de vendas" at bounding box center [31, 232] width 39 height 6
select select "ALL"
select select "0"
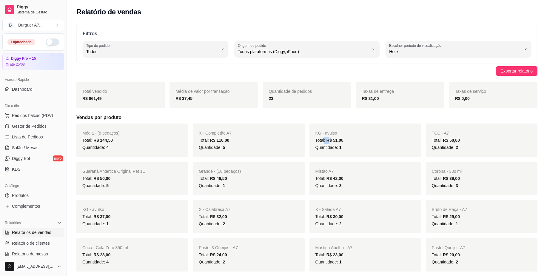
click at [322, 143] on span "Total: R$ 51,00" at bounding box center [329, 140] width 28 height 5
click at [48, 126] on link "Gestor de Pedidos" at bounding box center [33, 126] width 62 height 10
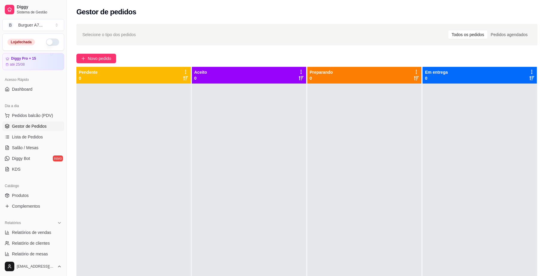
click at [2, 121] on link "Gestor de Pedidos" at bounding box center [33, 126] width 62 height 10
click at [15, 232] on span "Relatórios de vendas" at bounding box center [31, 232] width 39 height 6
select select "ALL"
select select "0"
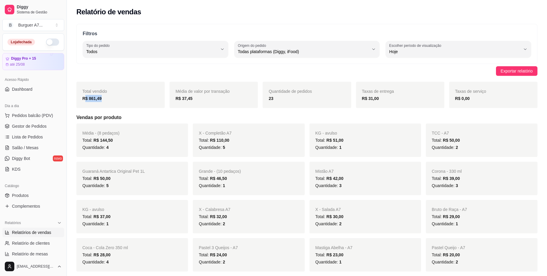
drag, startPoint x: 116, startPoint y: 105, endPoint x: 85, endPoint y: 100, distance: 30.7
click at [85, 100] on div "Total vendido R$ 861,49" at bounding box center [120, 95] width 88 height 26
